Goal: Navigation & Orientation: Find specific page/section

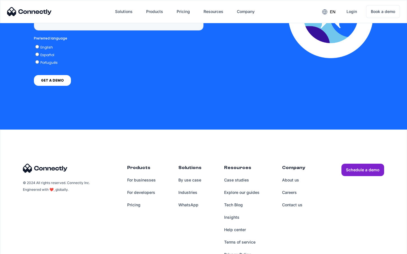
scroll to position [1438, 0]
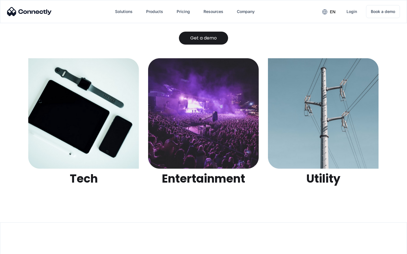
scroll to position [1782, 0]
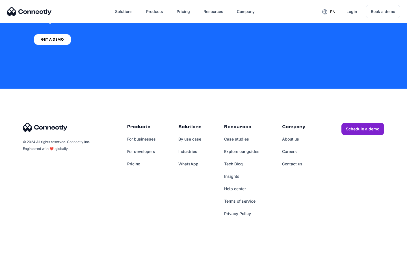
scroll to position [428, 0]
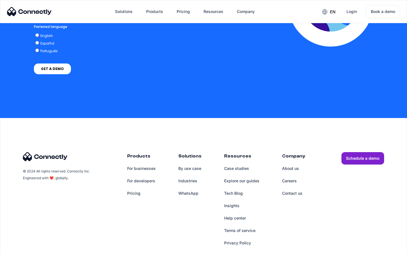
scroll to position [1246, 0]
